Goal: Task Accomplishment & Management: Complete application form

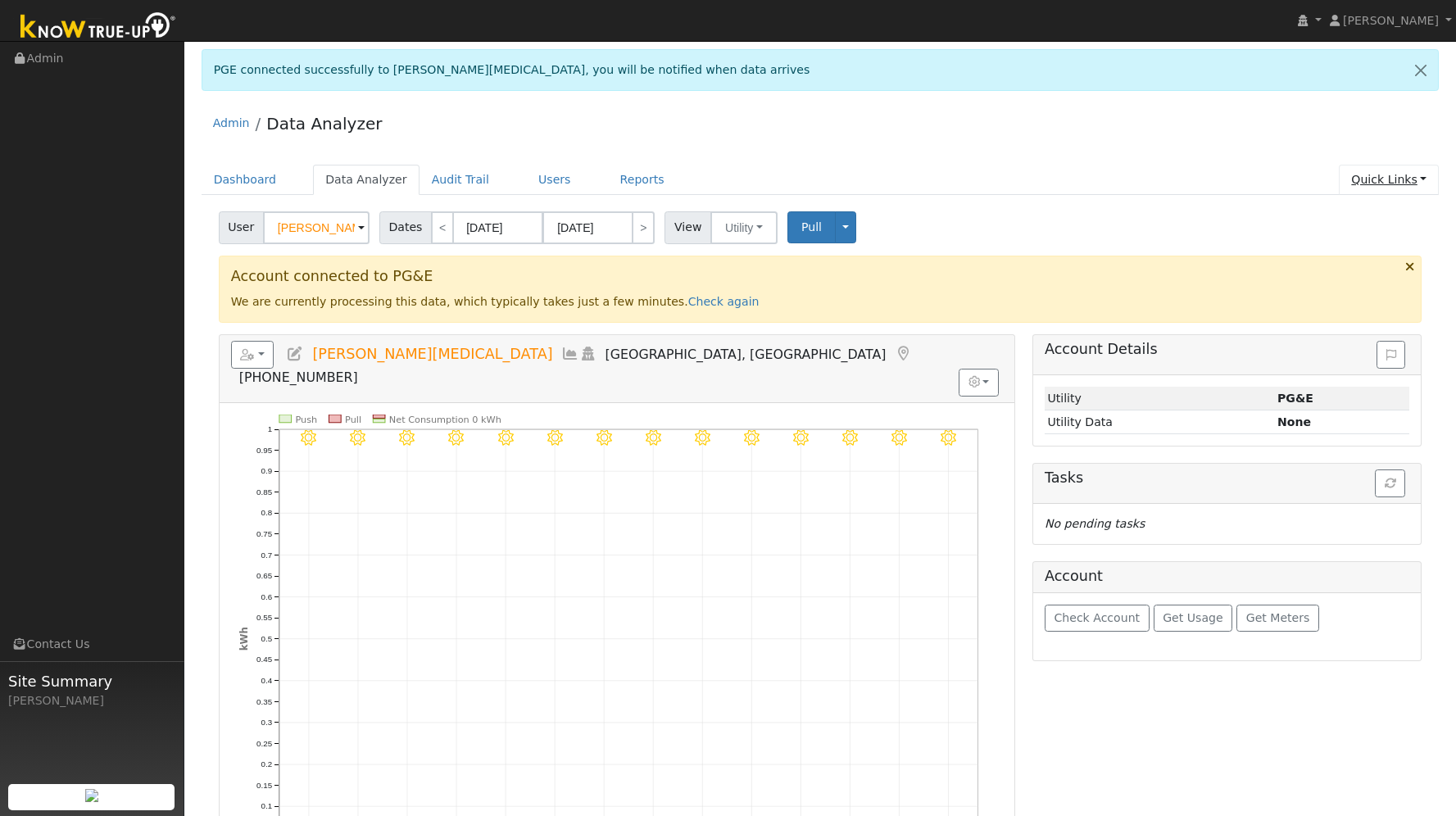
click at [1416, 176] on link "Quick Links" at bounding box center [1389, 180] width 100 height 31
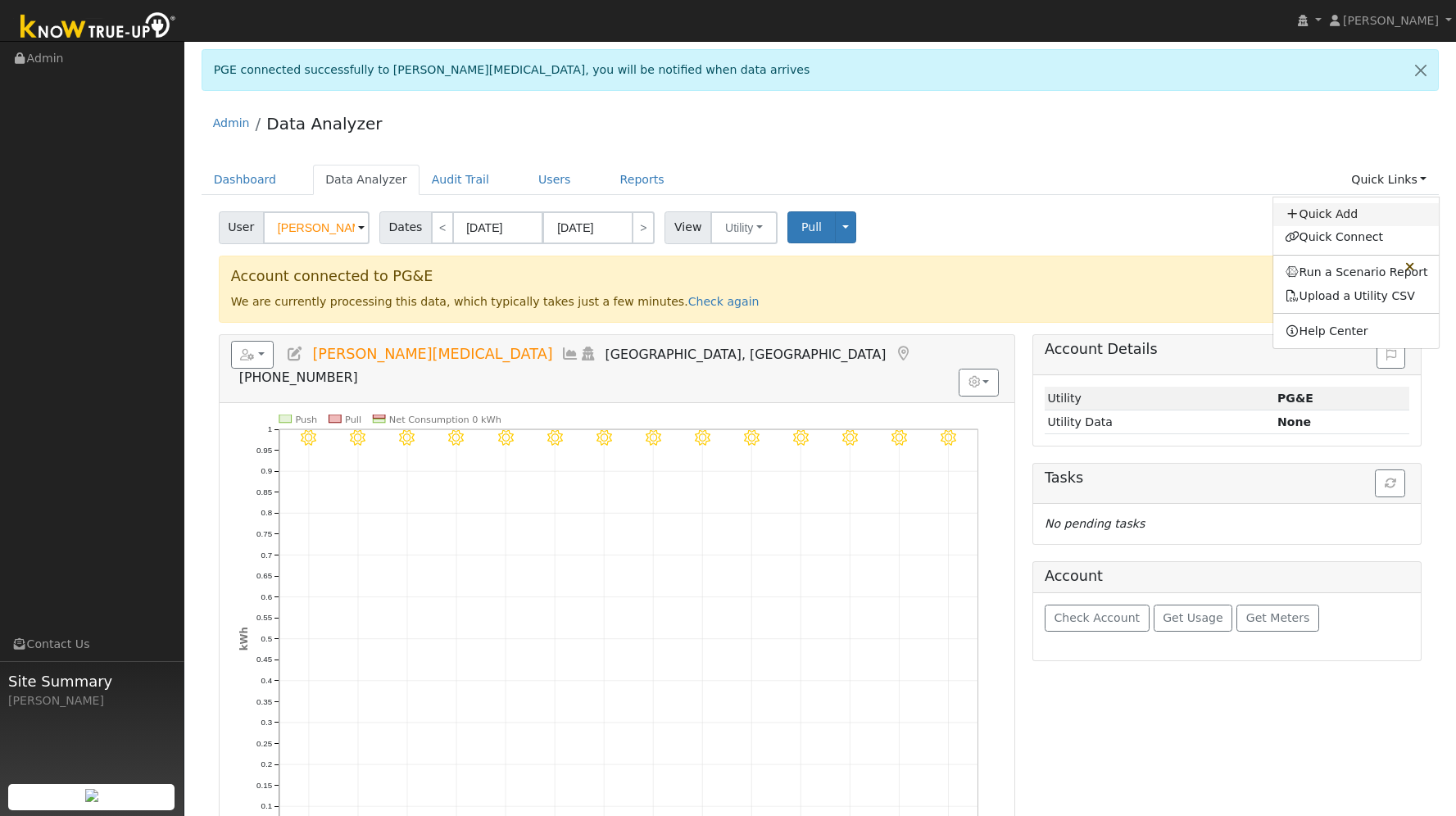
click at [1350, 209] on link "Quick Add" at bounding box center [1356, 215] width 166 height 23
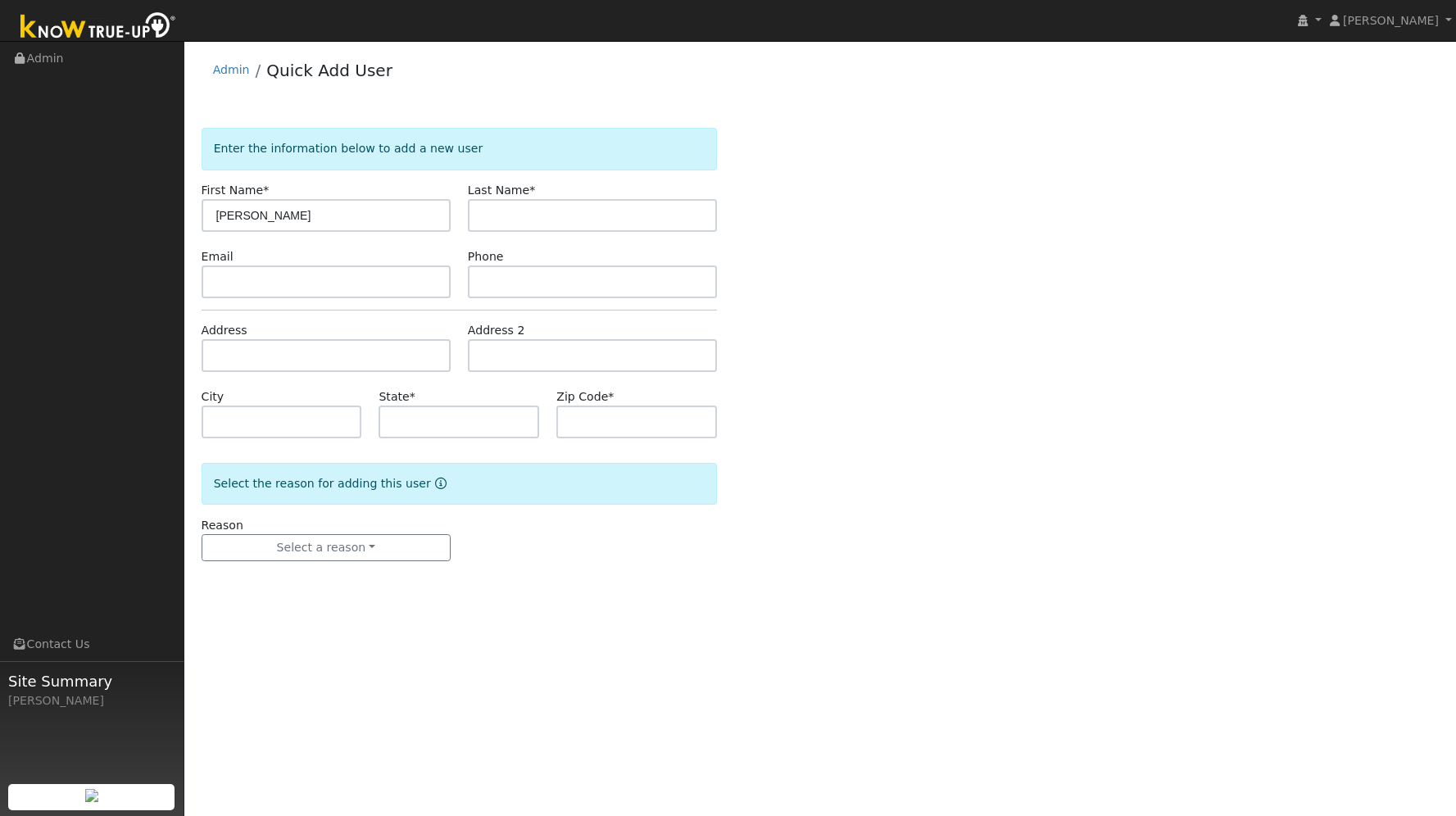
type input "[PERSON_NAME]"
type input "Adibi"
type input "[EMAIL_ADDRESS][DOMAIN_NAME]"
click at [554, 279] on input "text" at bounding box center [592, 281] width 249 height 33
type input "6505331098"
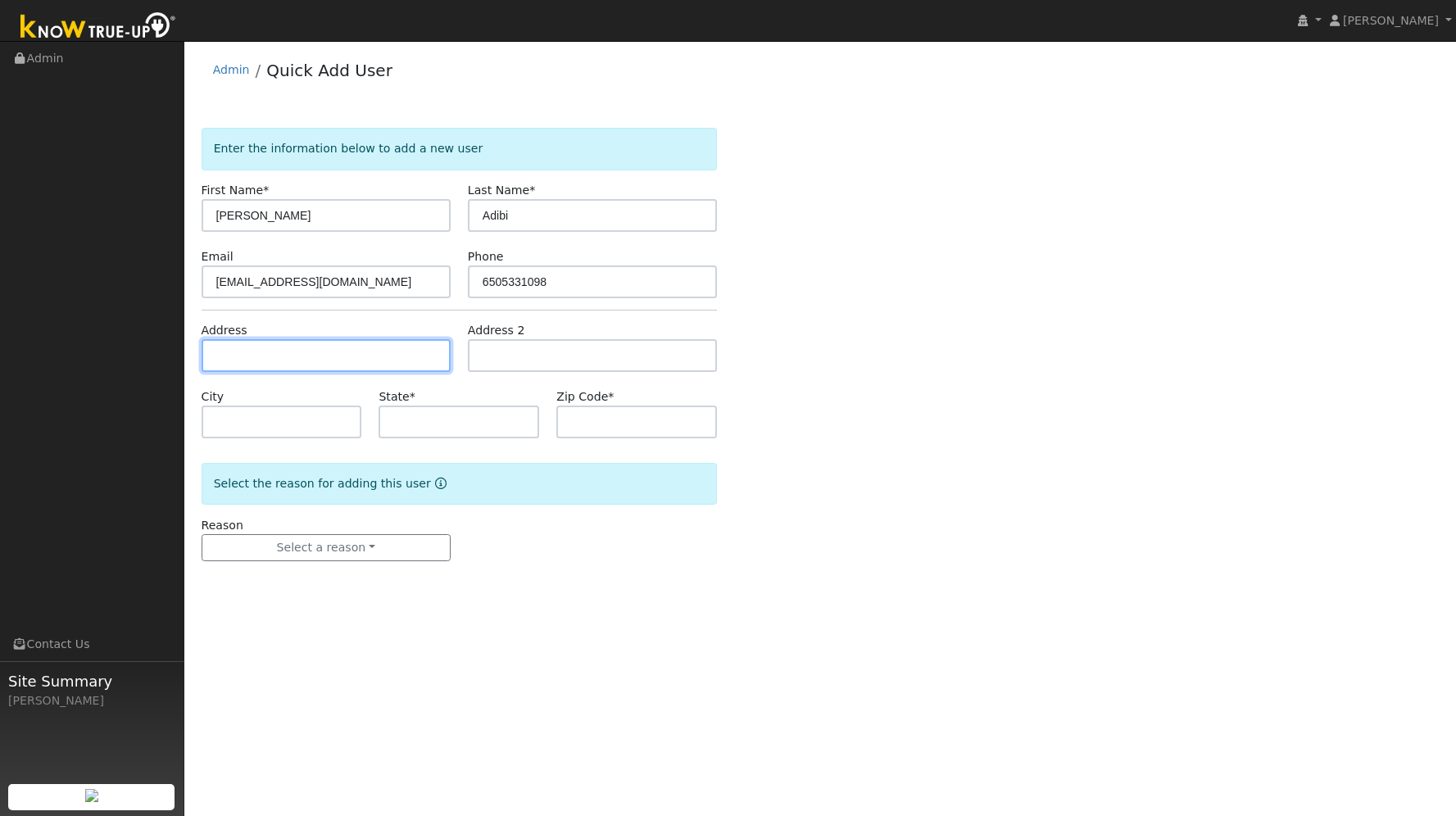
click at [354, 359] on input "text" at bounding box center [326, 355] width 249 height 33
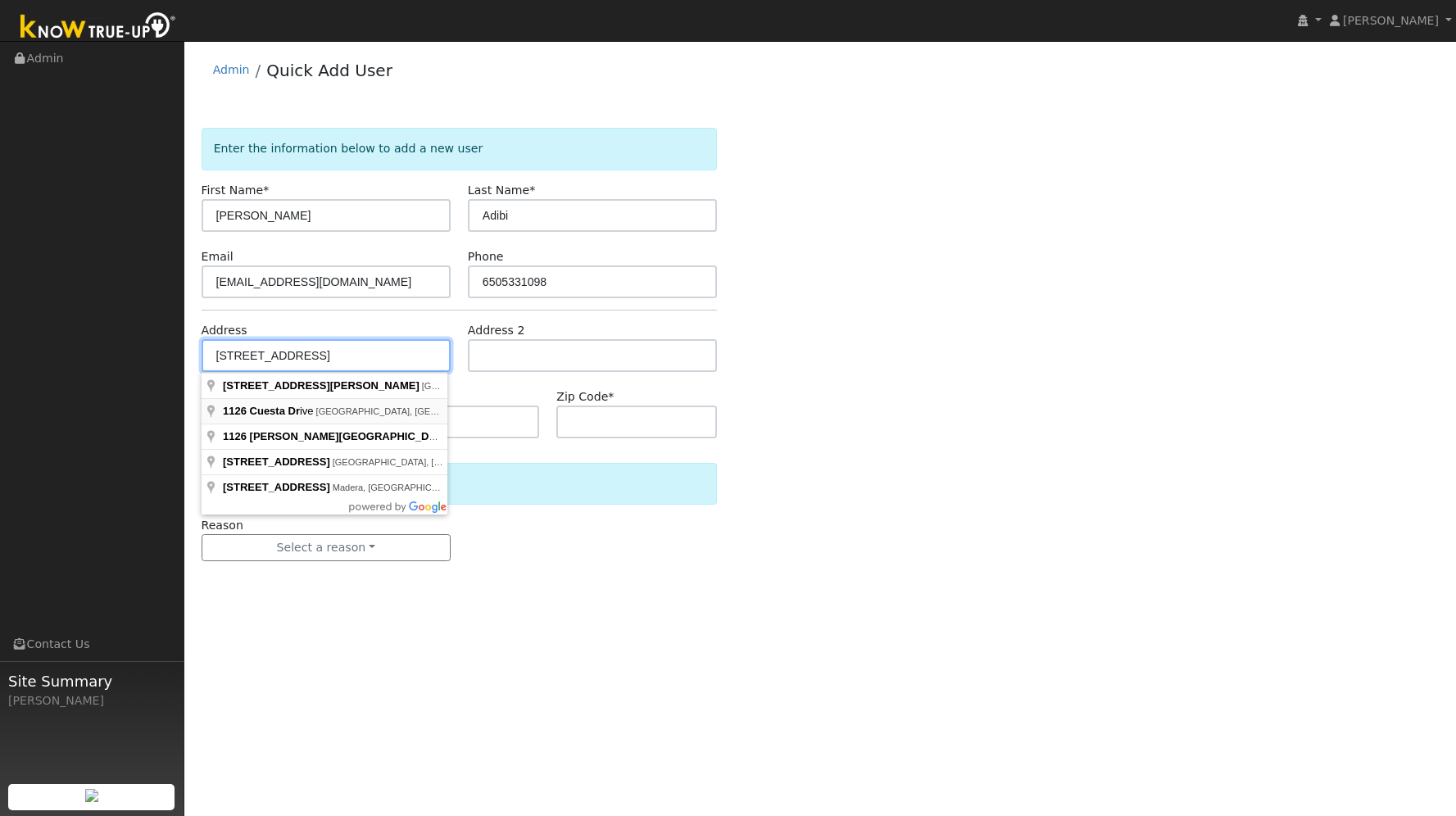
type input "1126 Cuesta Drive"
type input "Mountain View"
type input "CA"
type input "94040"
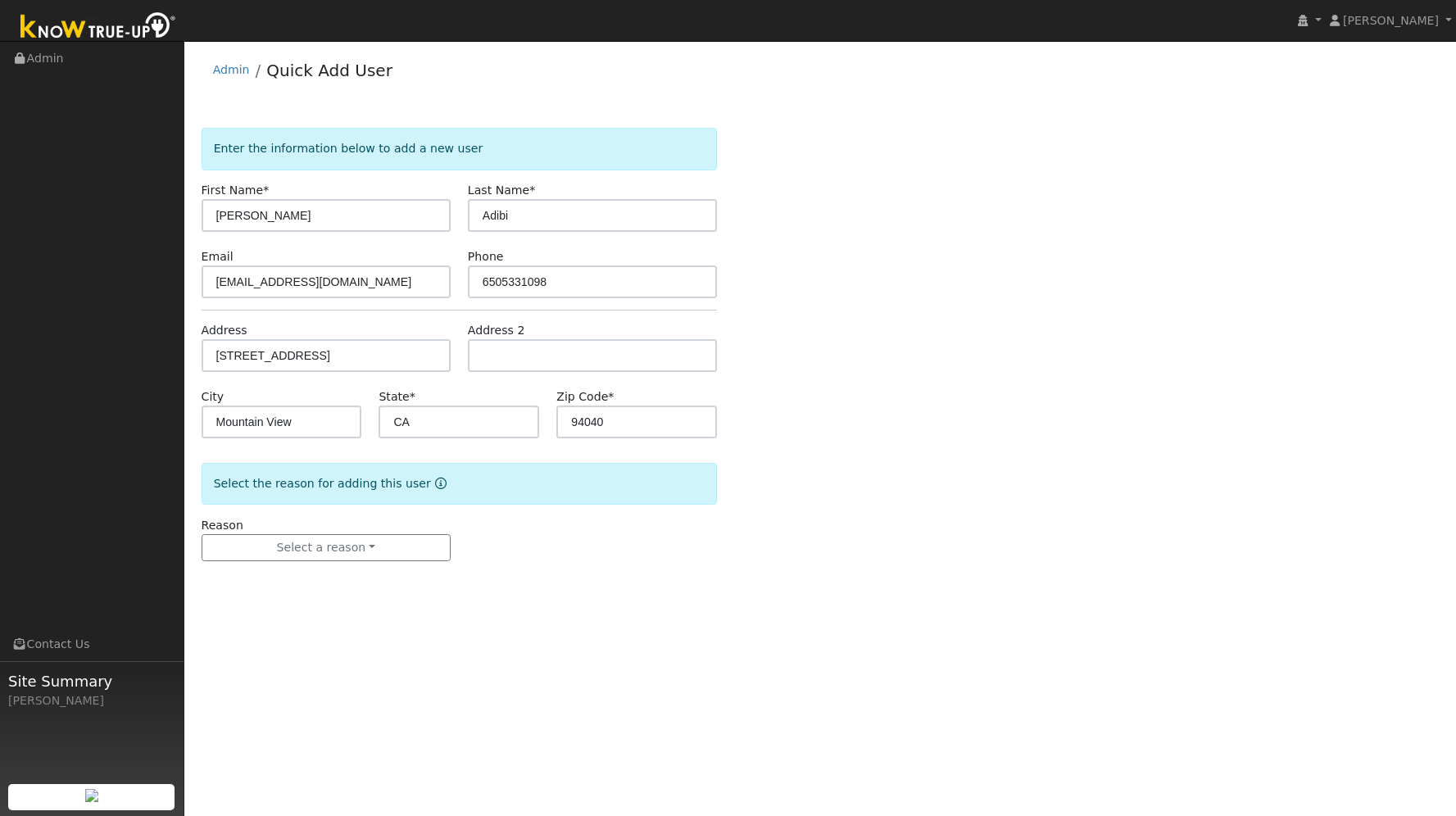
click at [380, 531] on div "Reason Select a reason New lead New customer adding solar New customer has solar" at bounding box center [326, 539] width 266 height 45
click at [372, 552] on button "Select a reason" at bounding box center [326, 547] width 249 height 28
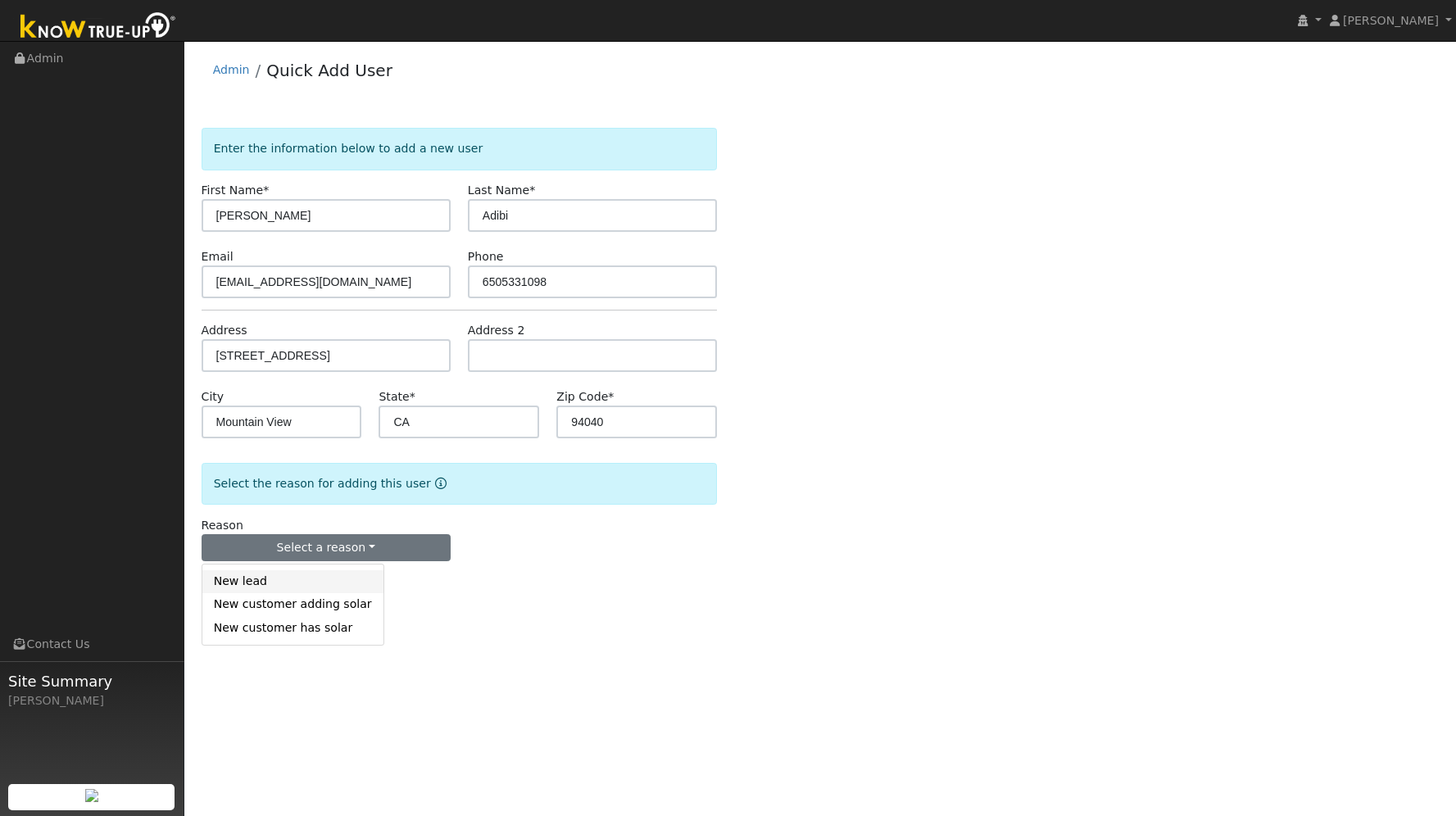
click at [331, 581] on link "New lead" at bounding box center [293, 582] width 182 height 23
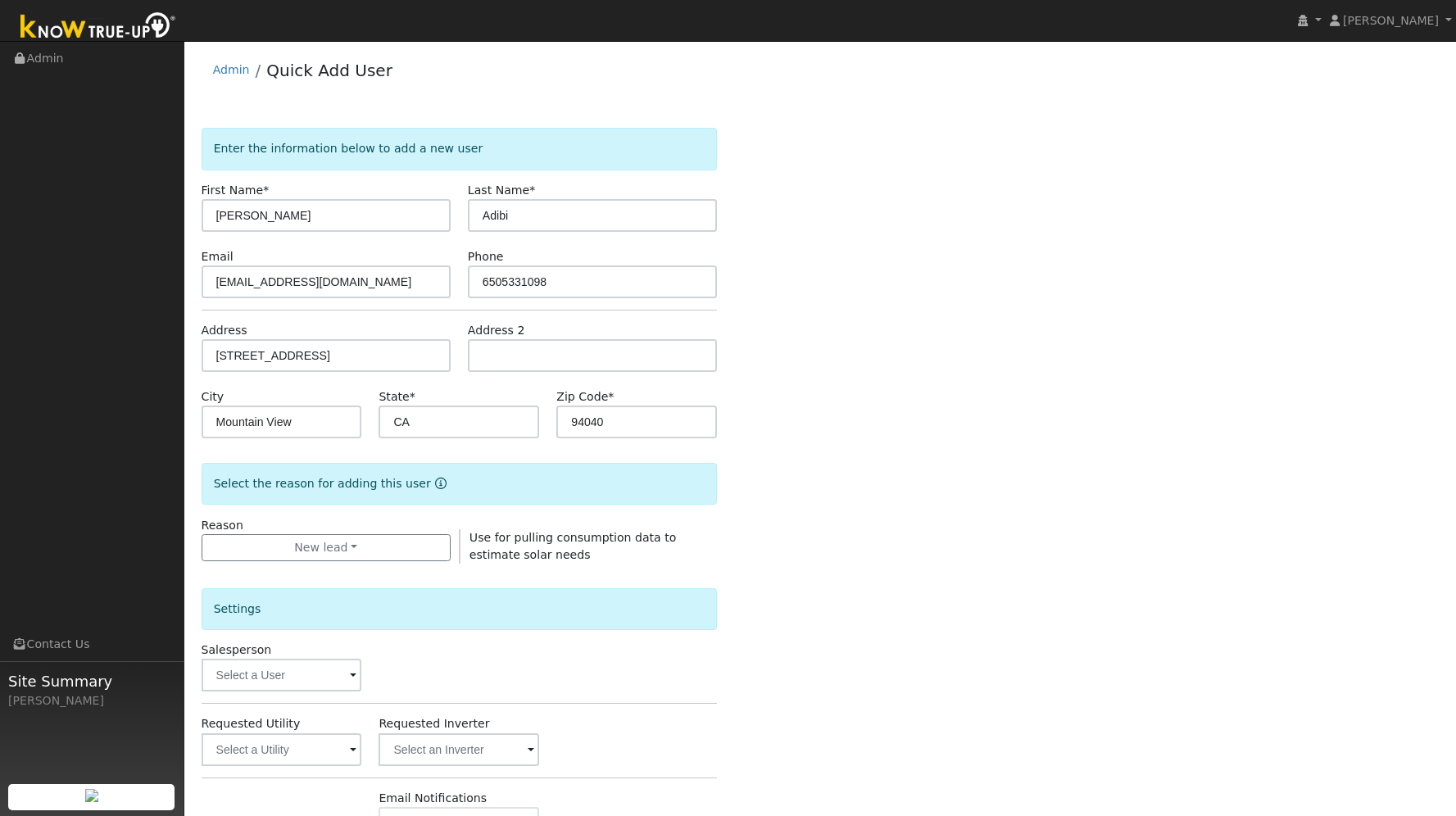
scroll to position [245, 0]
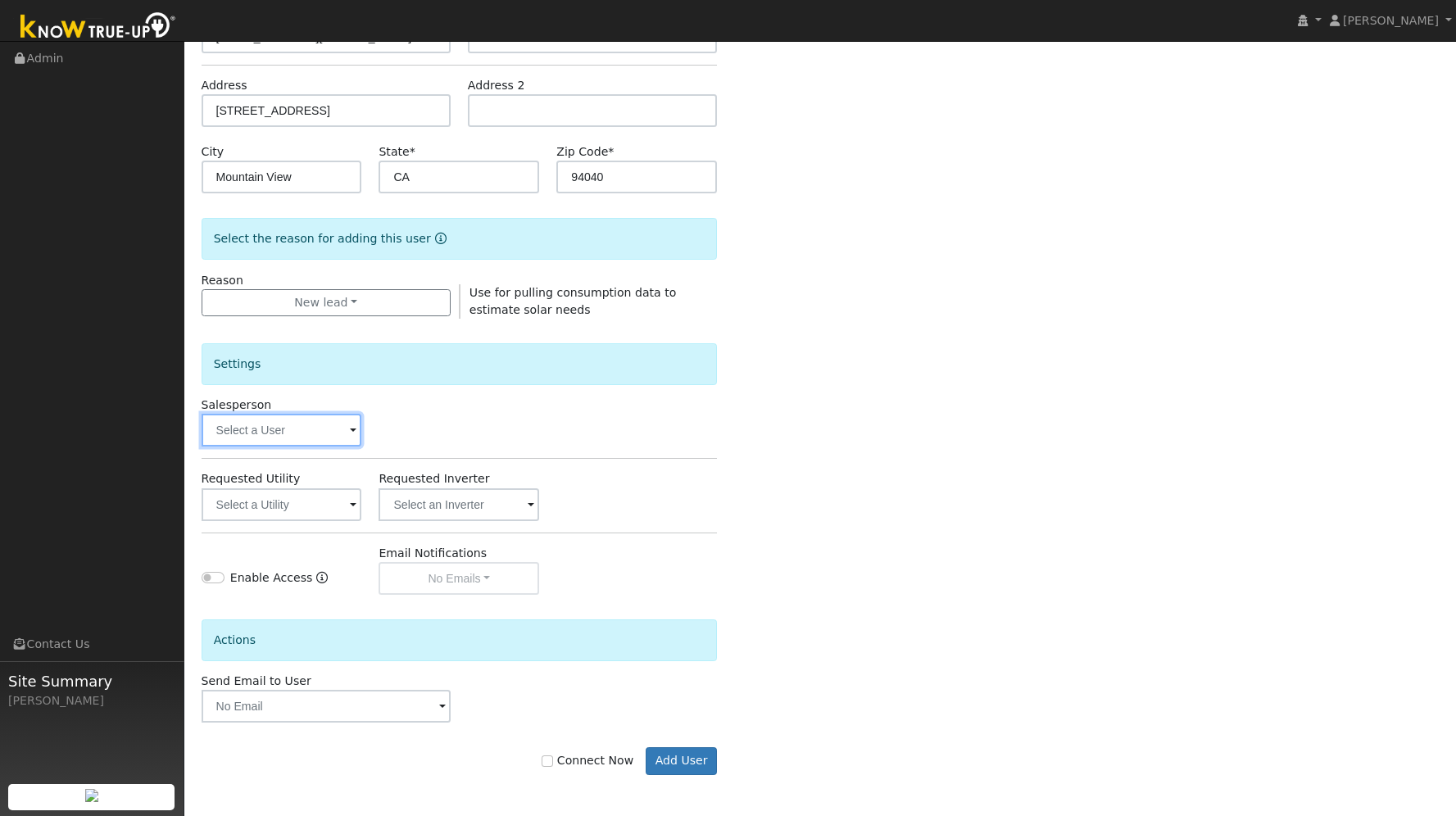
click at [346, 431] on input "text" at bounding box center [281, 430] width 160 height 33
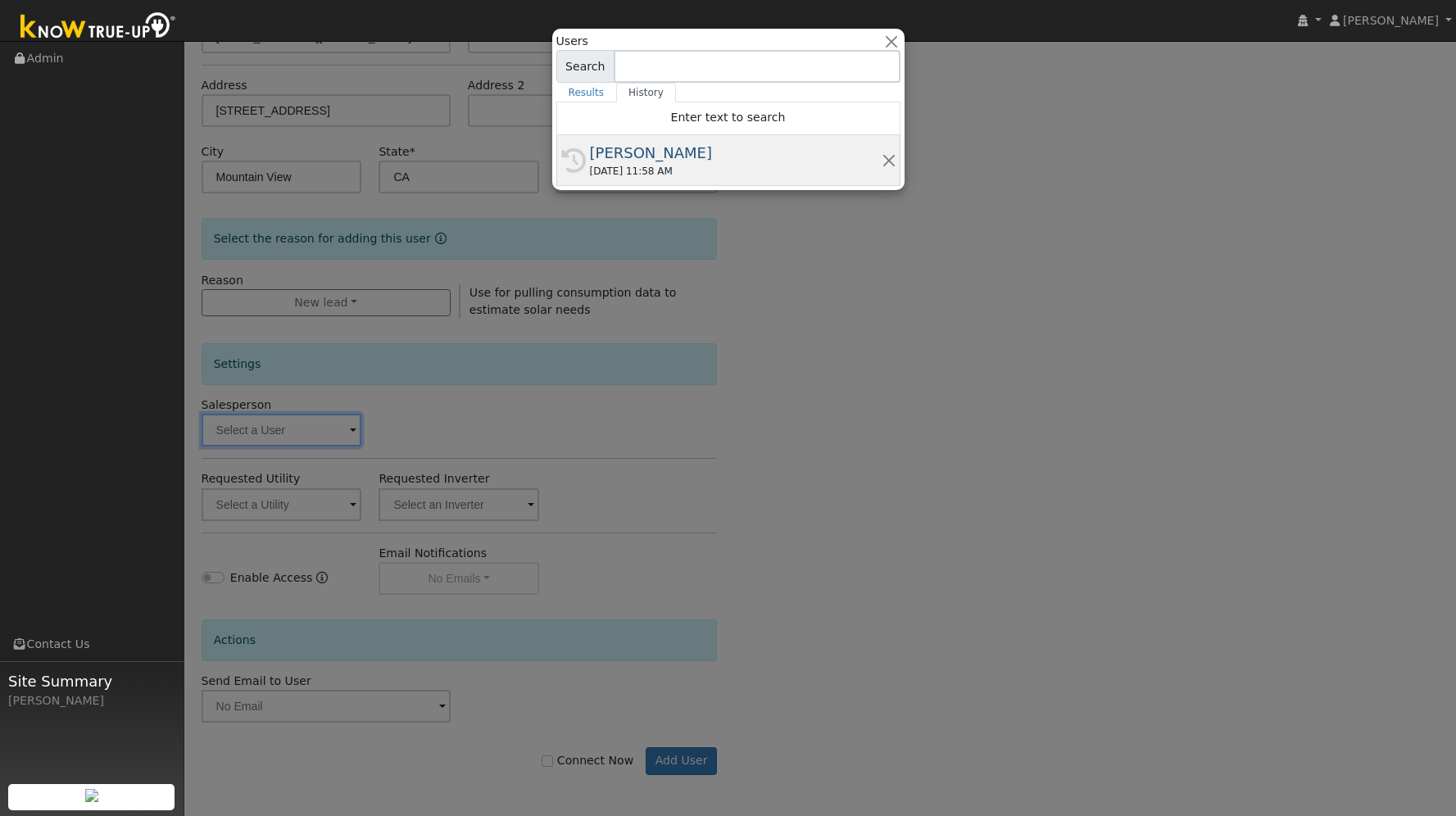
click at [667, 154] on div "[PERSON_NAME]" at bounding box center [736, 153] width 292 height 22
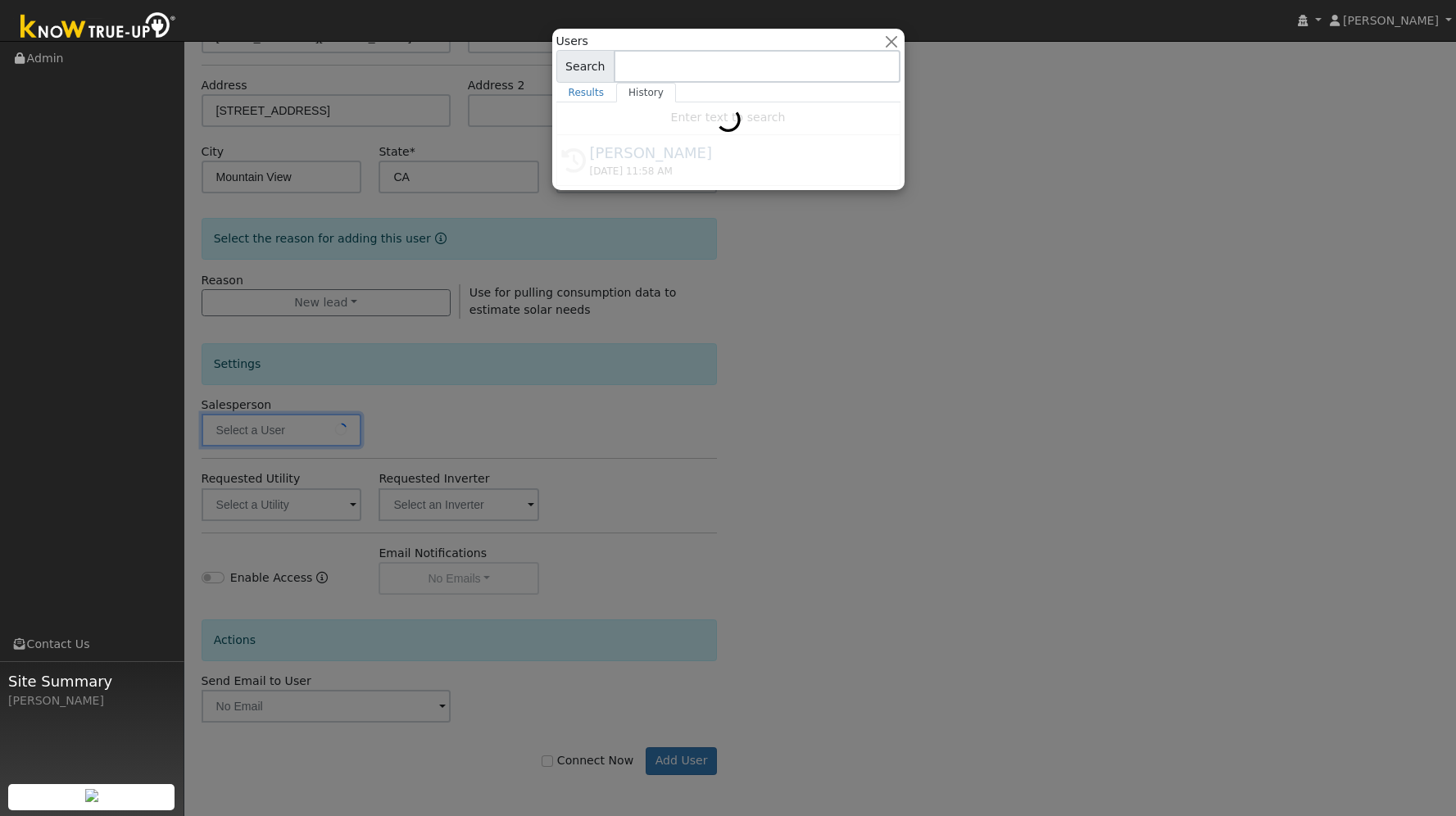
type input "[PERSON_NAME]"
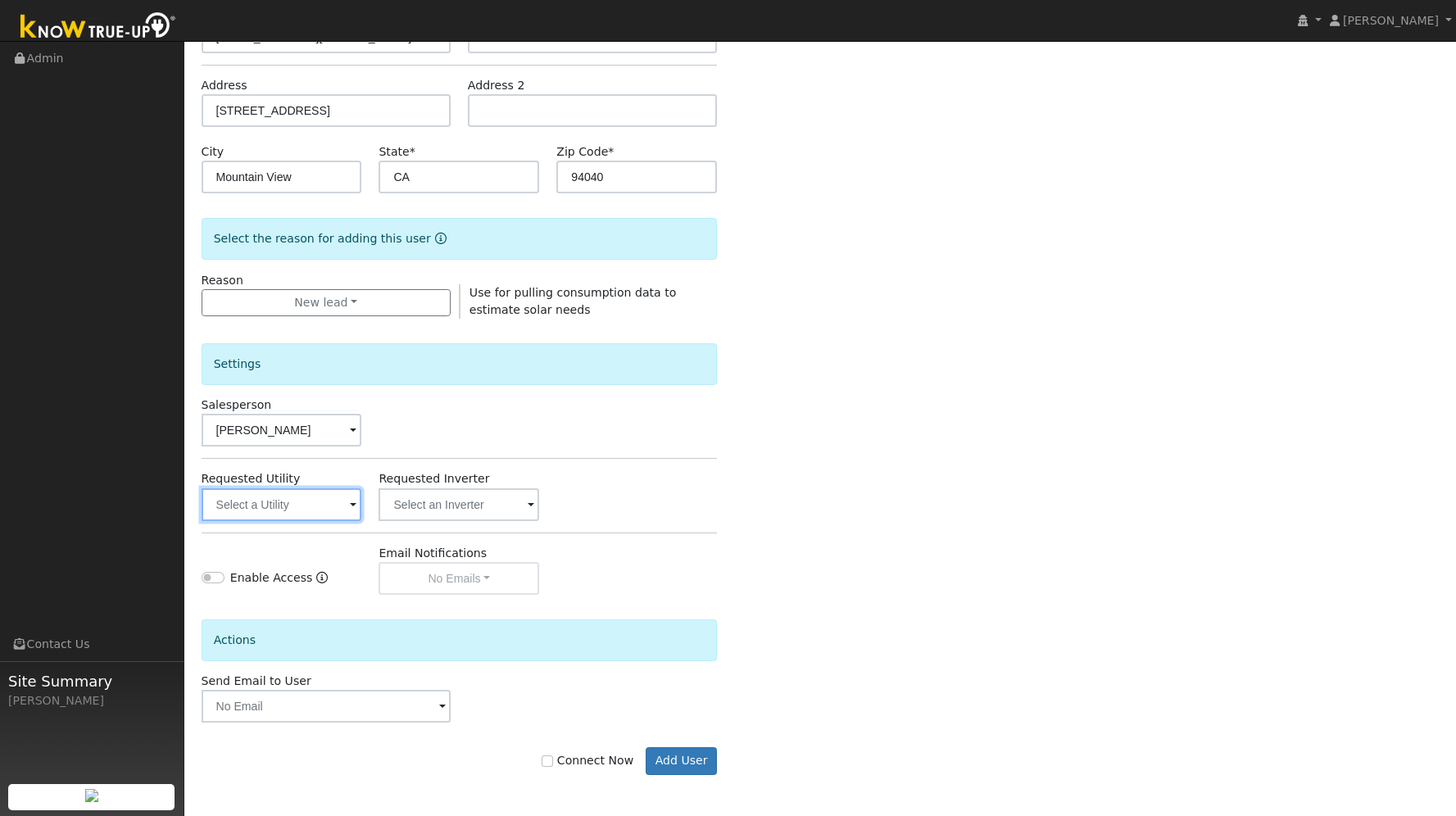
click at [348, 508] on input "text" at bounding box center [281, 505] width 160 height 33
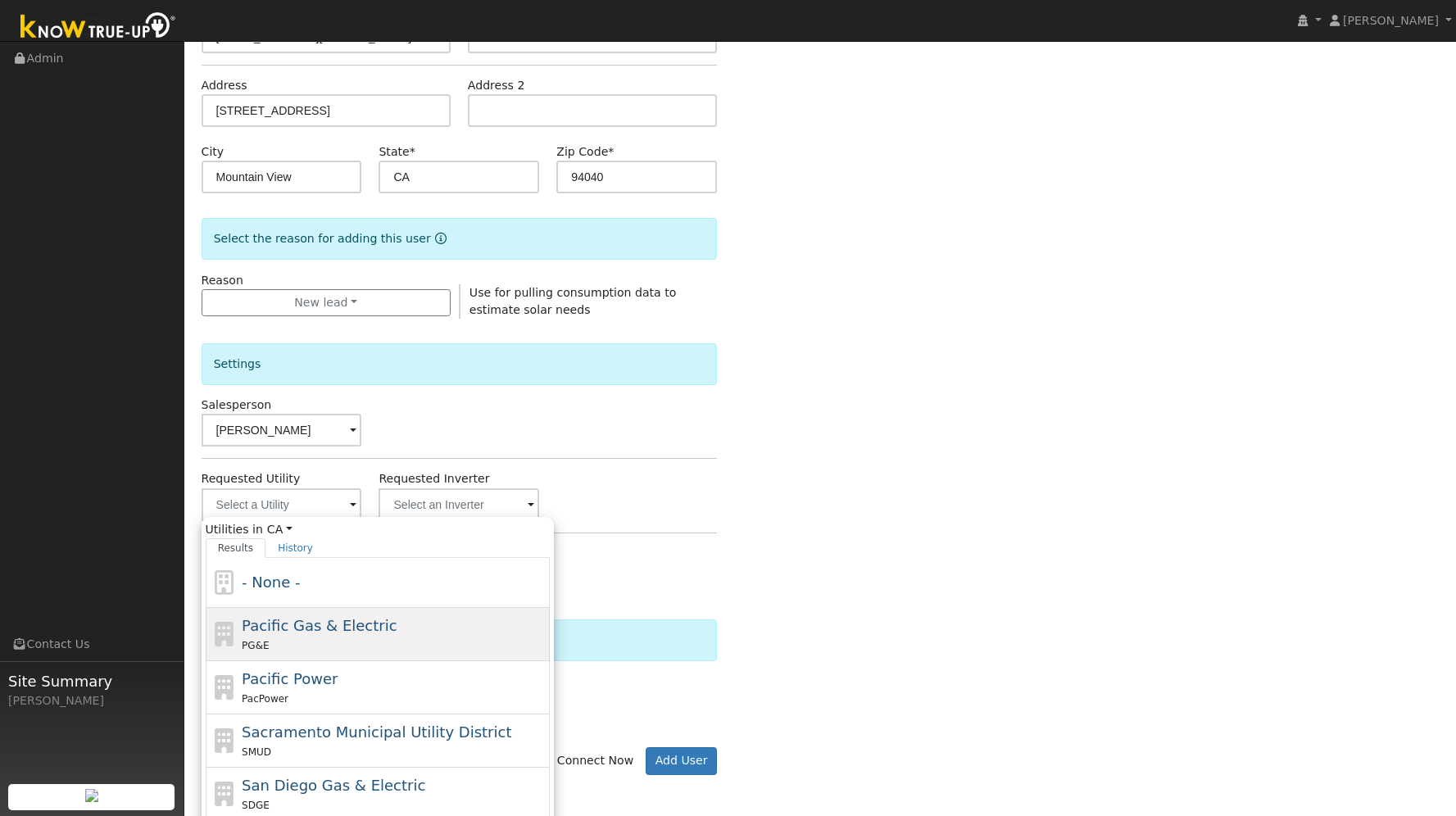
click at [304, 632] on span "Pacific Gas & Electric" at bounding box center [319, 625] width 155 height 17
type input "Pacific Gas & Electric"
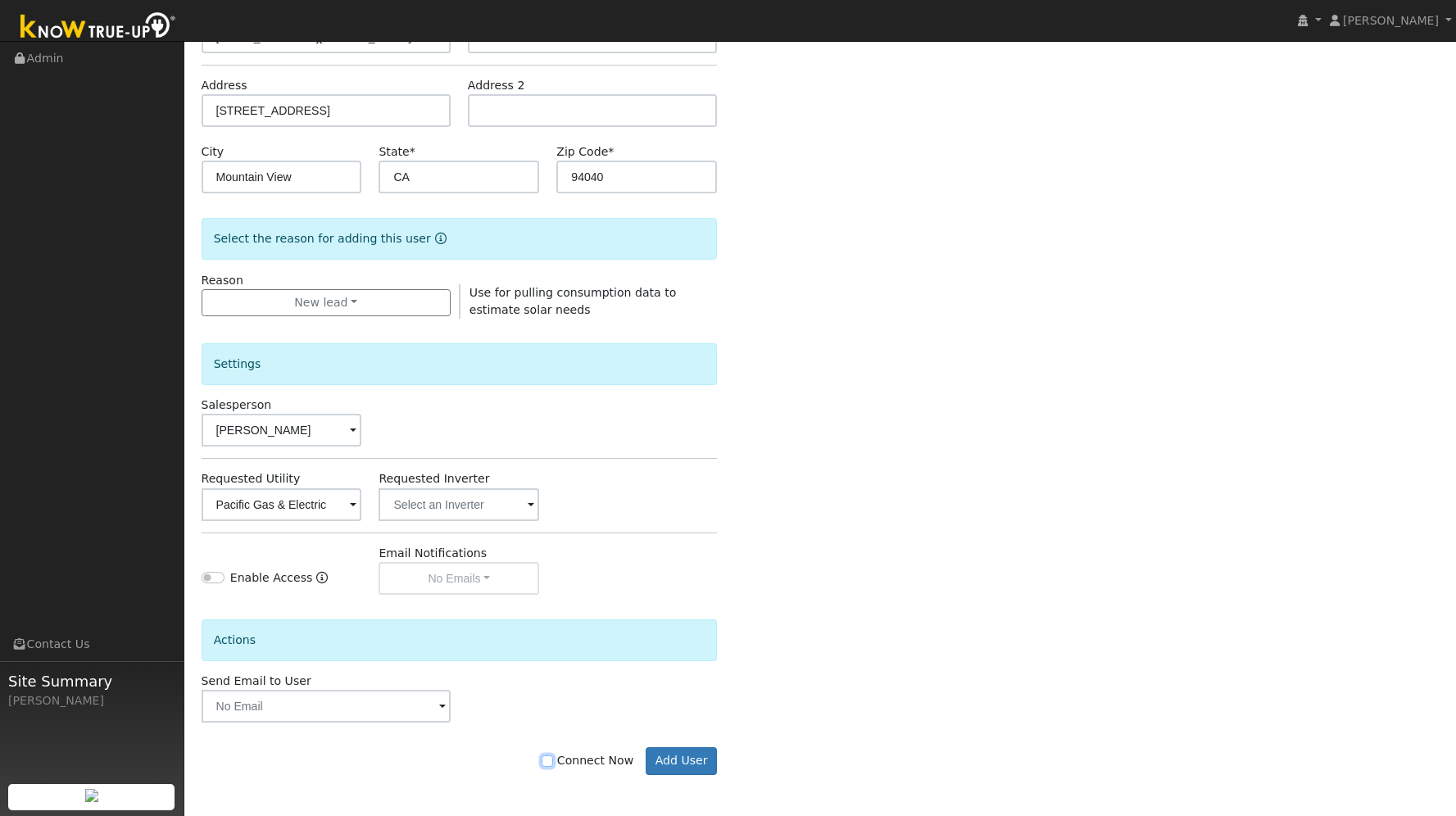
click at [553, 760] on input "Connect Now" at bounding box center [547, 761] width 12 height 12
checkbox input "true"
click at [657, 759] on button "Add User" at bounding box center [681, 760] width 71 height 28
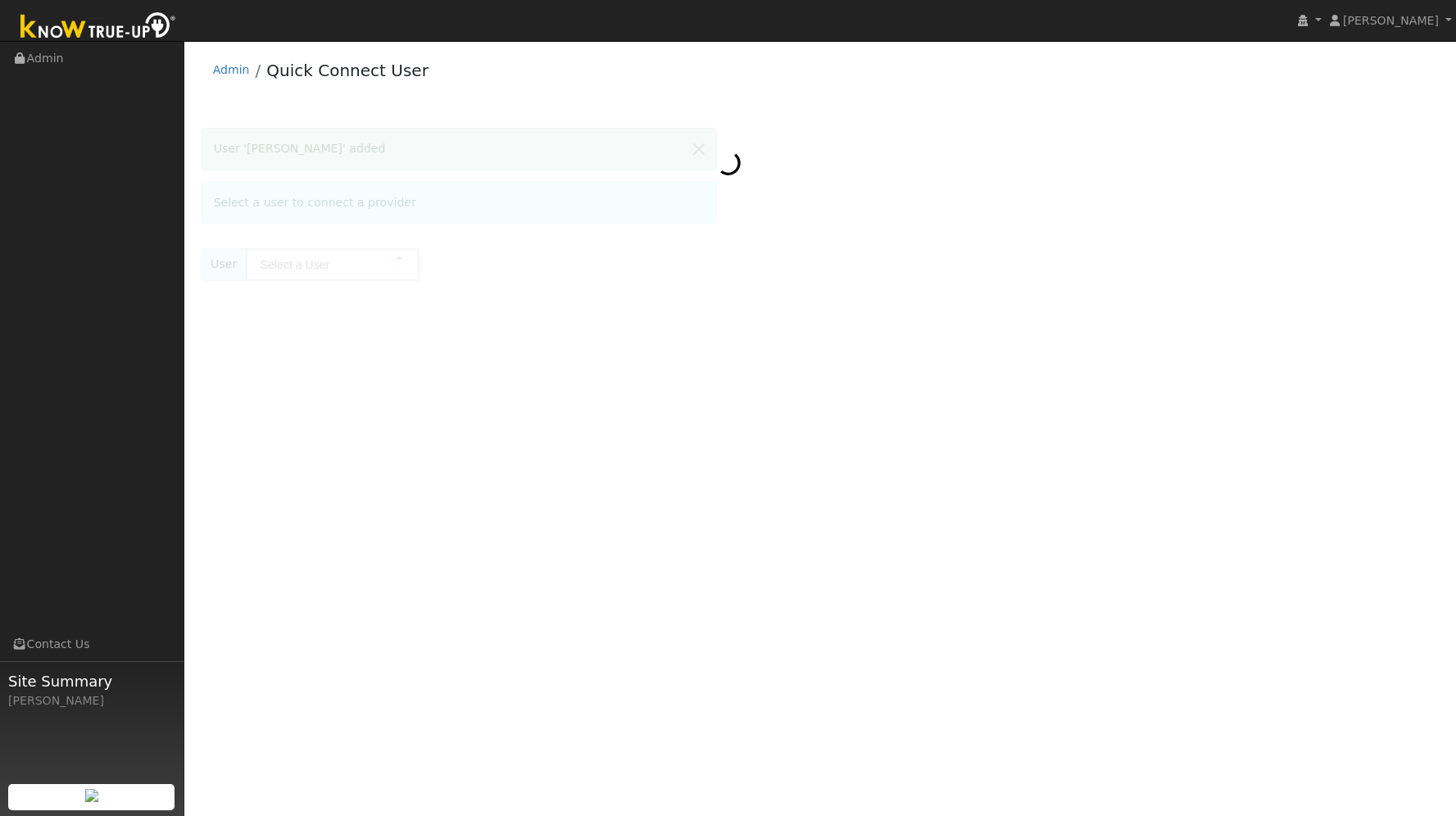
type input "Amir Adibi"
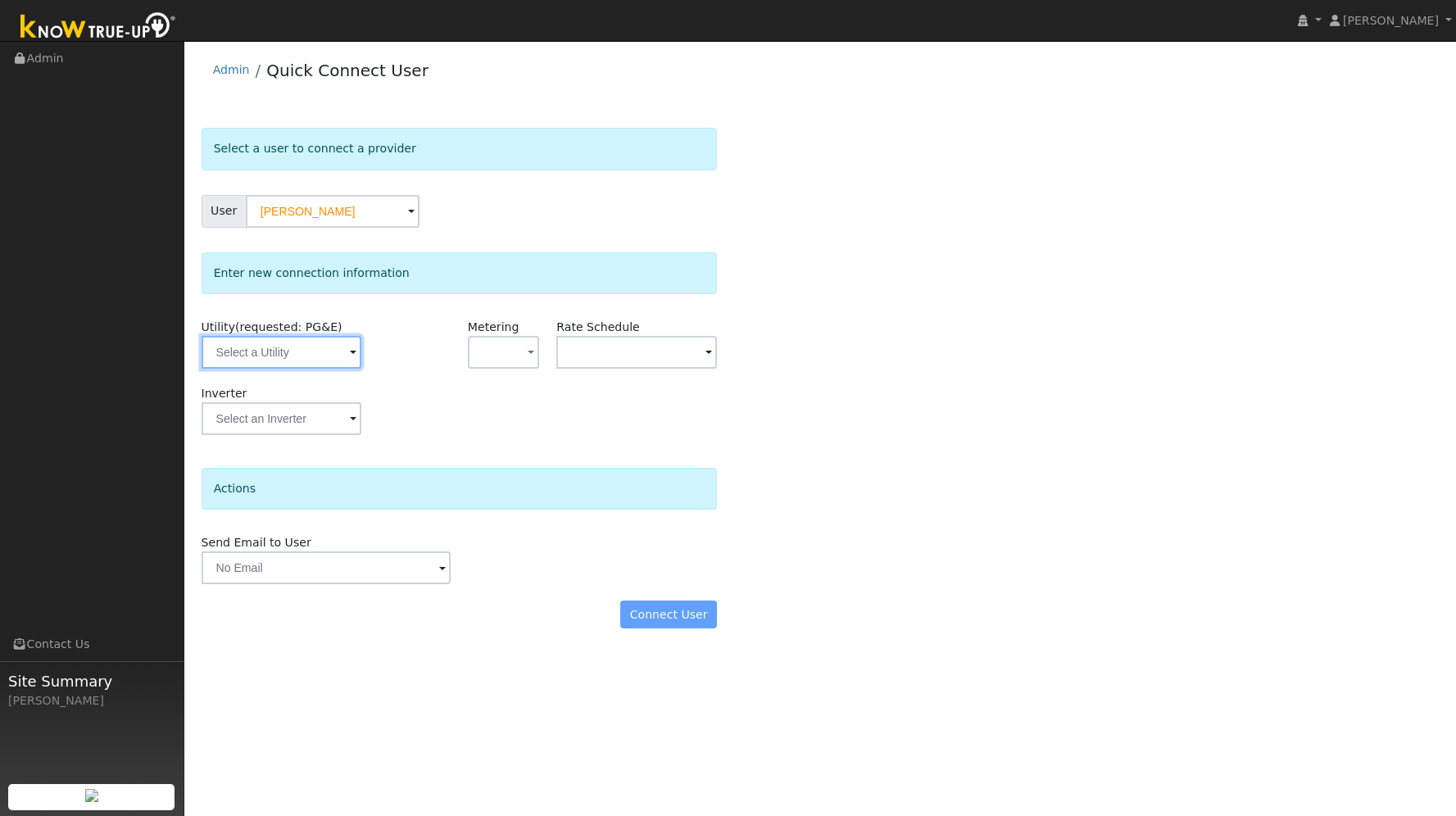
click at [284, 353] on input "text" at bounding box center [281, 352] width 160 height 33
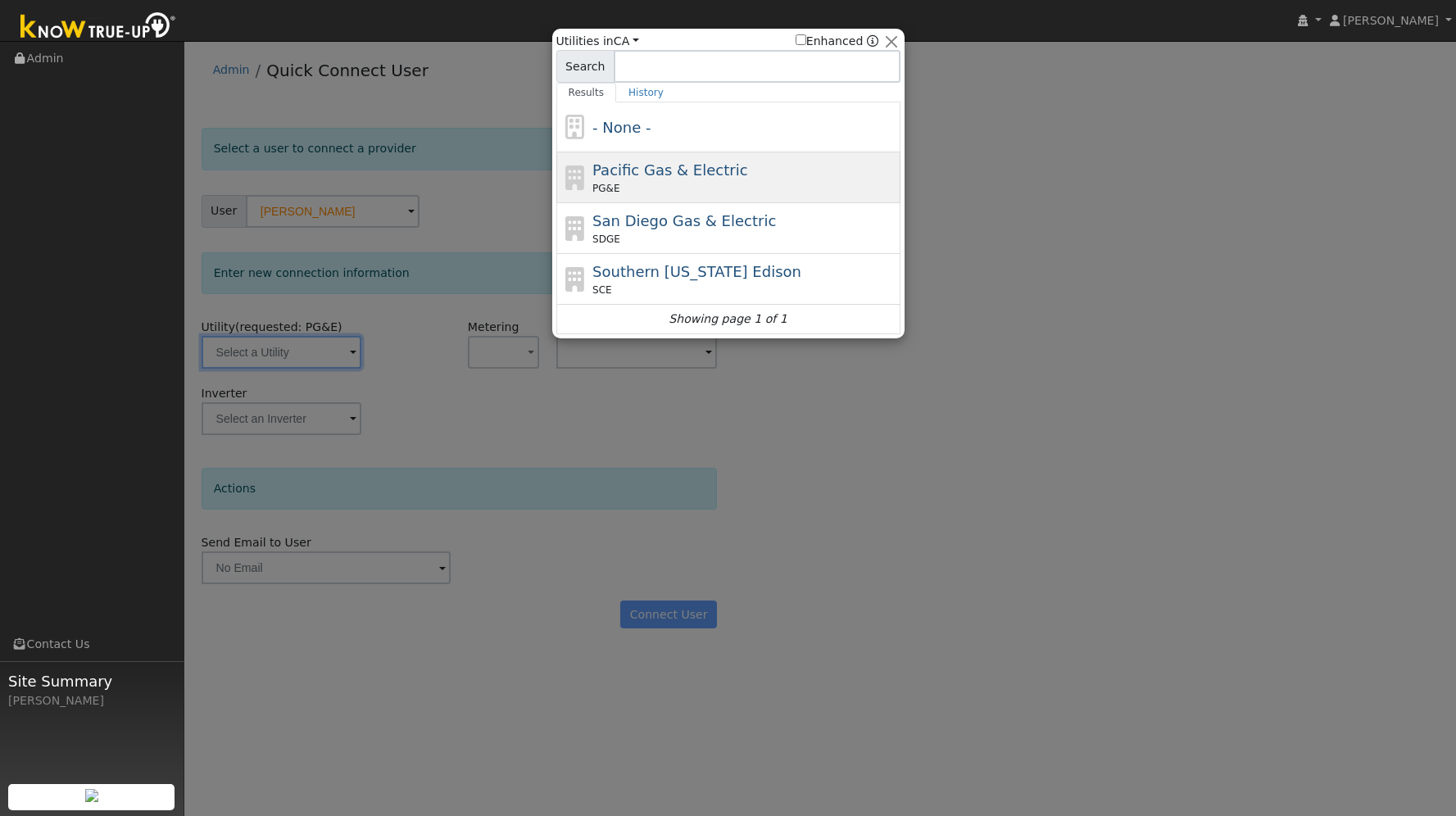
click at [602, 173] on span "Pacific Gas & Electric" at bounding box center [669, 170] width 155 height 17
type input "PG&E"
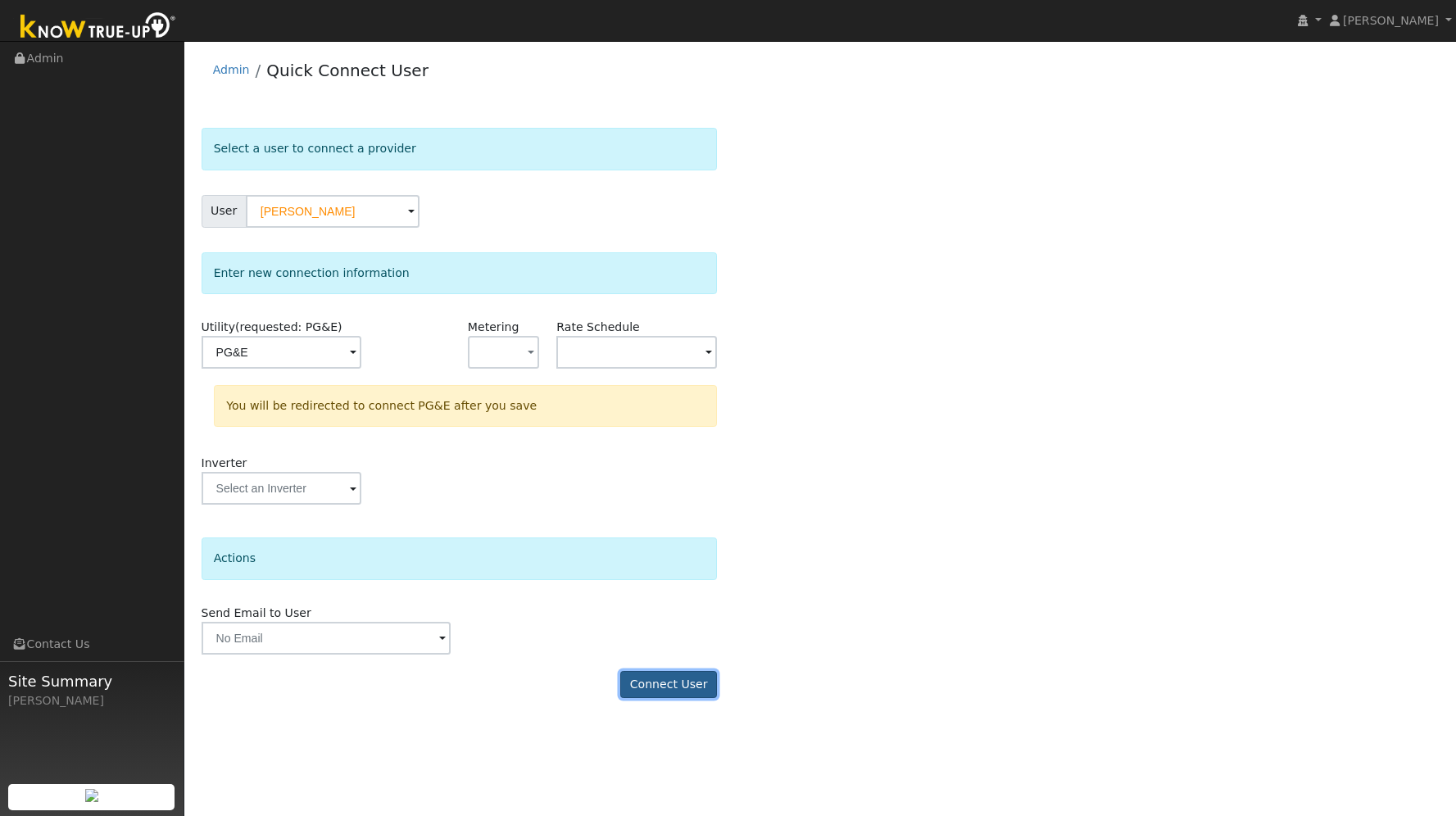
click at [659, 684] on button "Connect User" at bounding box center [668, 684] width 97 height 28
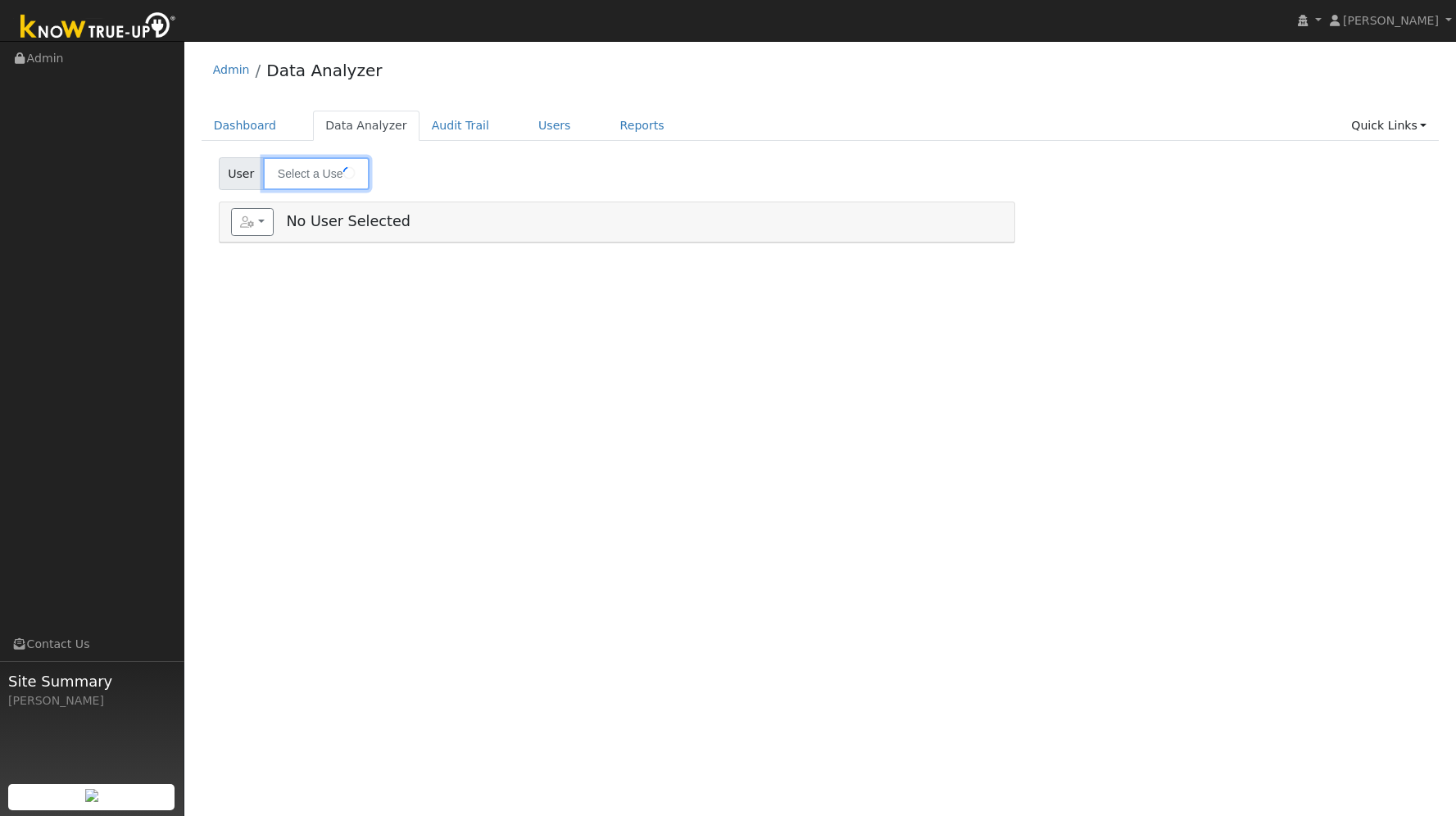
type input "Jose Melena"
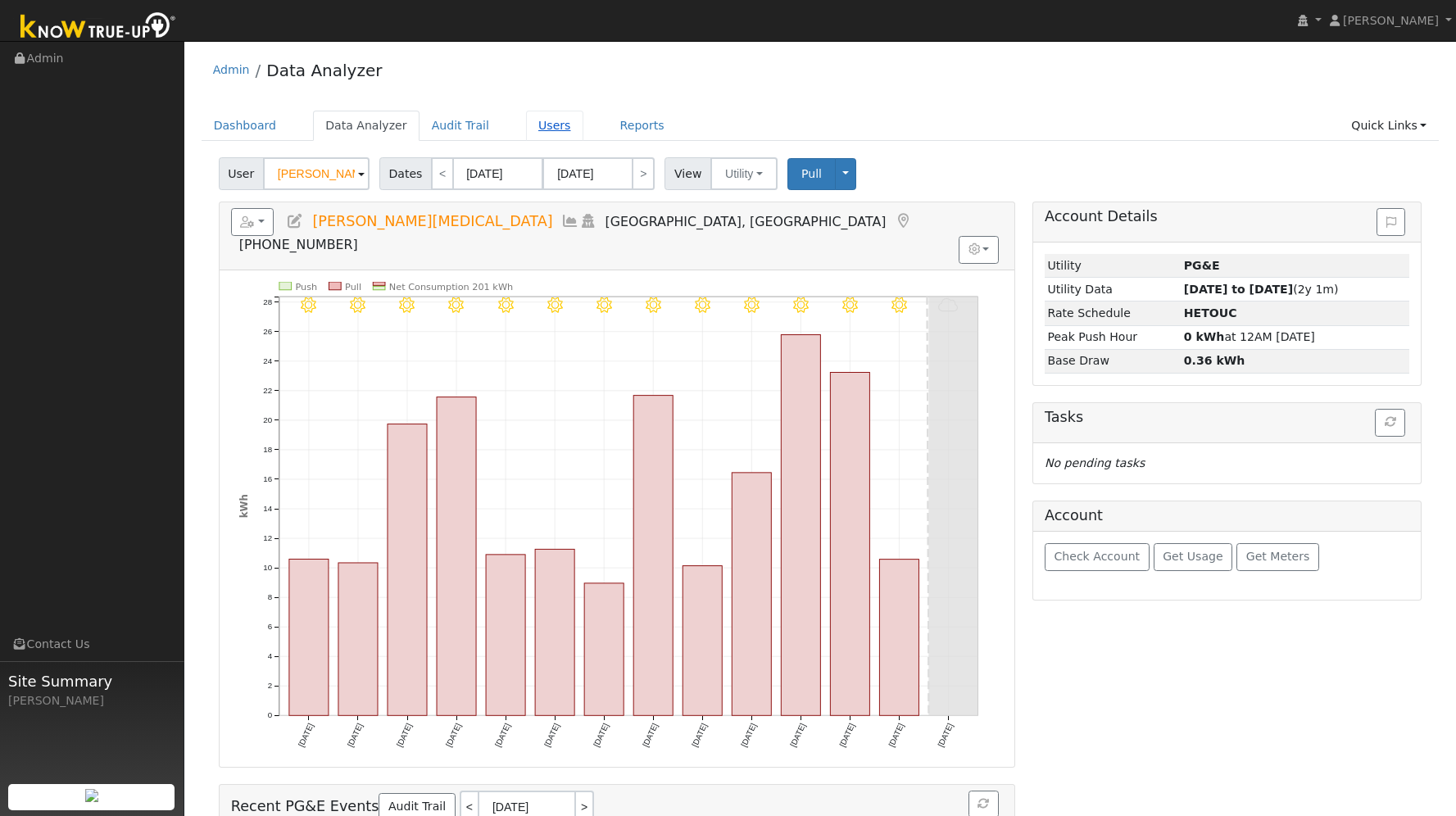
click at [545, 120] on link "Users" at bounding box center [555, 126] width 58 height 31
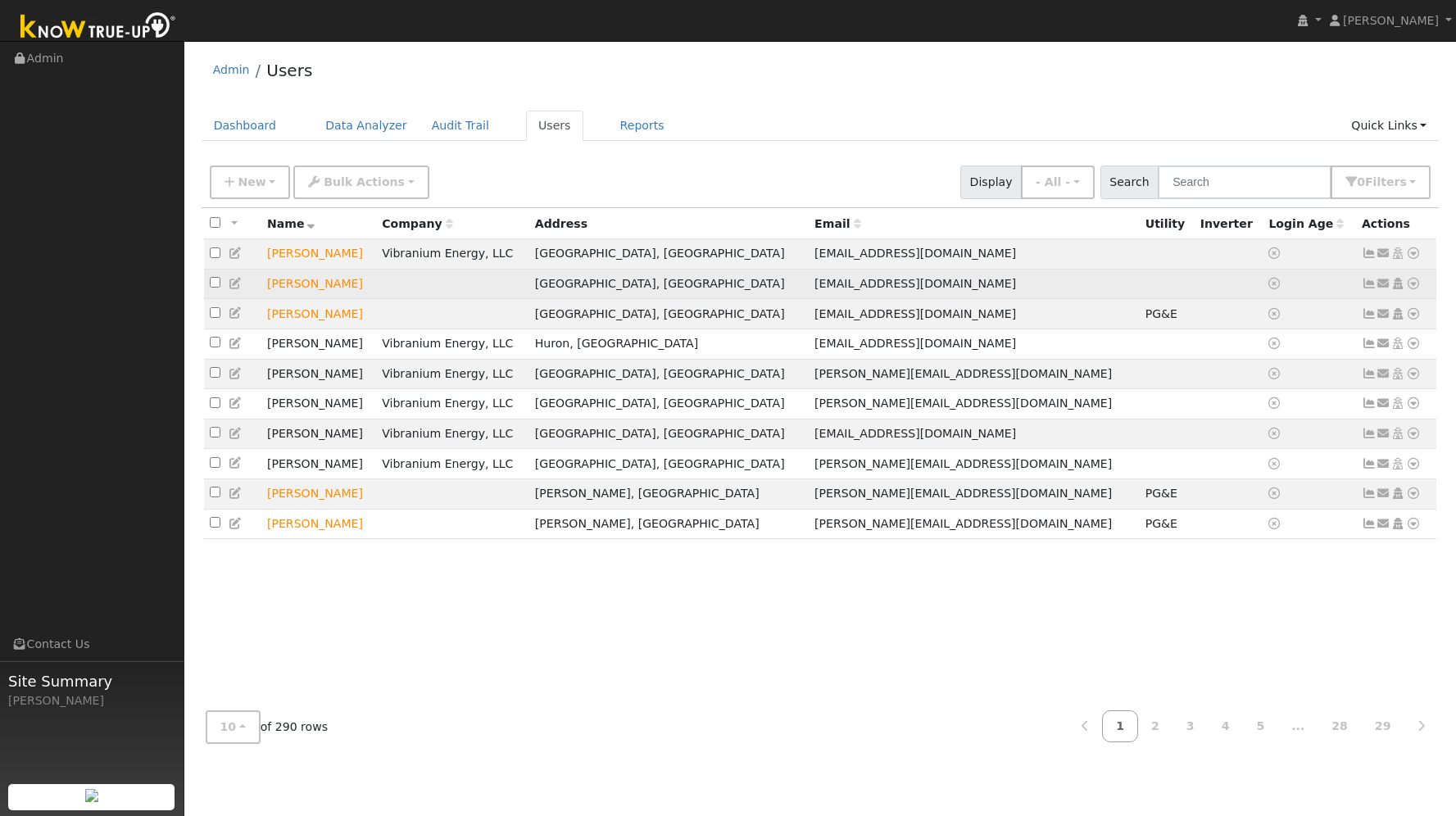
click at [1412, 285] on icon at bounding box center [1413, 283] width 14 height 12
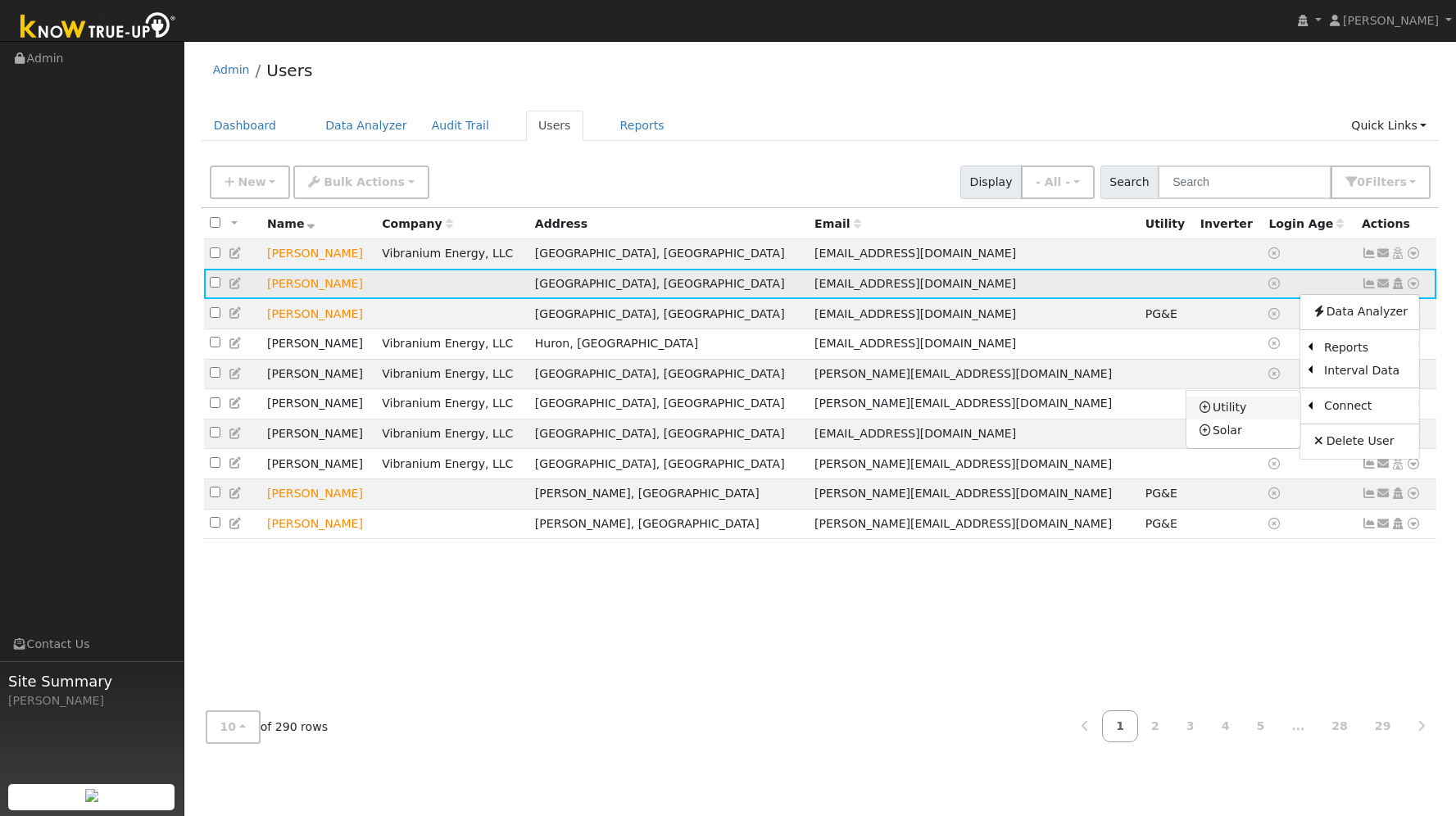
click at [1278, 413] on link "Utility" at bounding box center [1243, 408] width 114 height 23
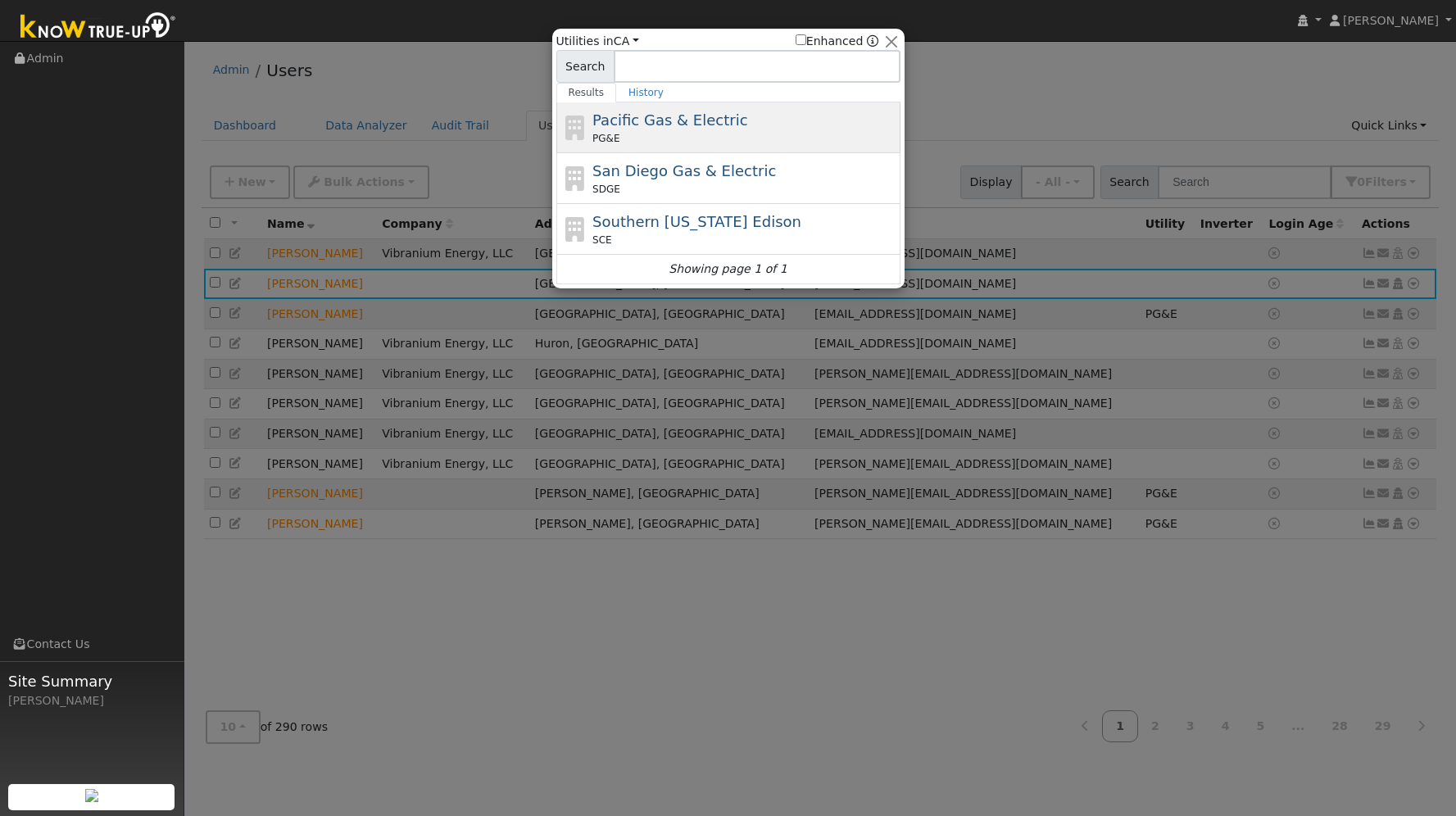
click at [703, 122] on span "Pacific Gas & Electric" at bounding box center [669, 120] width 155 height 17
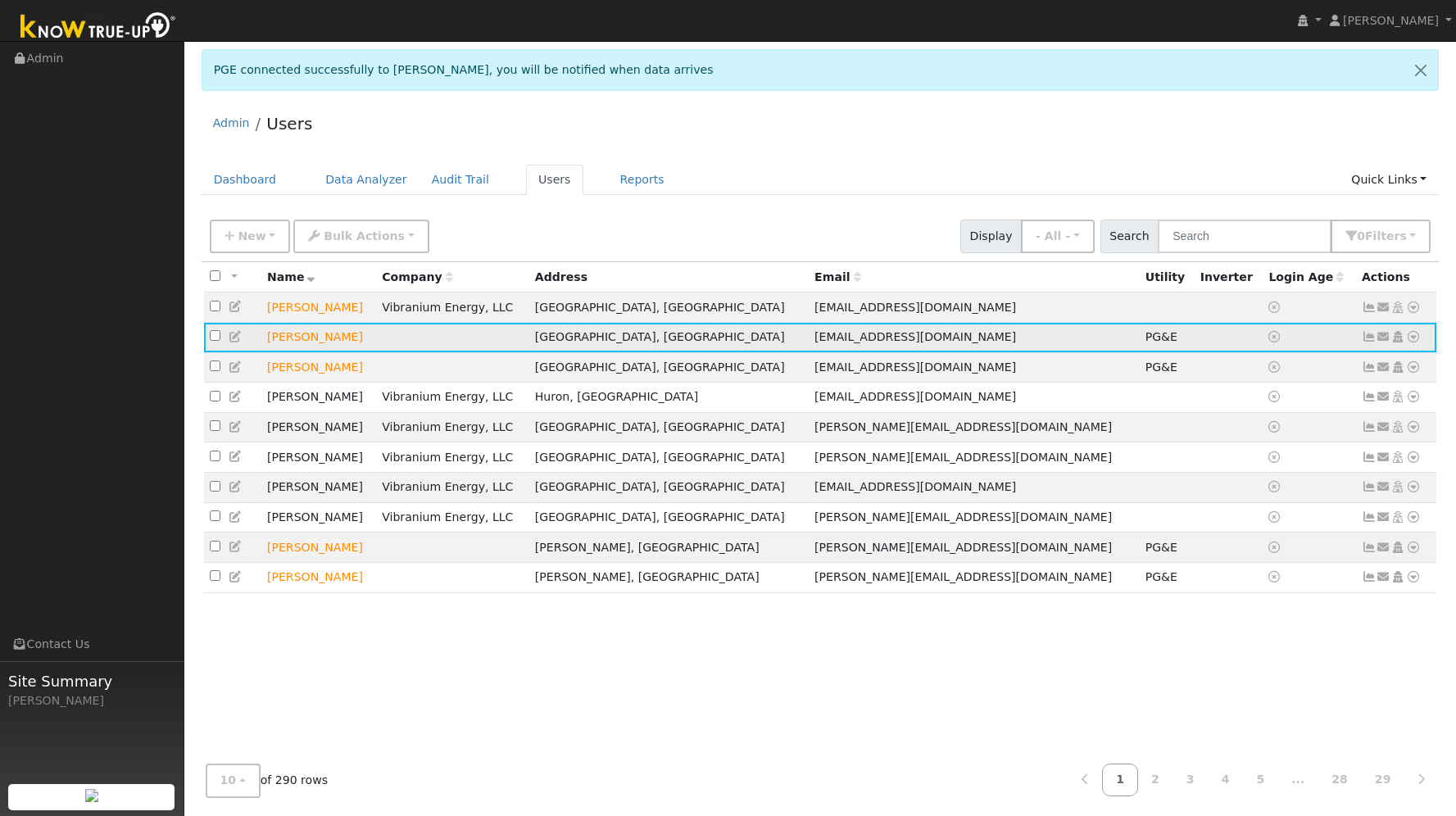
click at [1416, 334] on icon at bounding box center [1413, 337] width 14 height 12
